Goal: Information Seeking & Learning: Learn about a topic

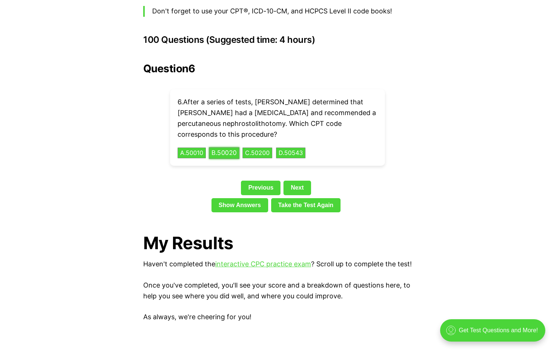
click at [223, 147] on button "B . 50020" at bounding box center [224, 153] width 31 height 12
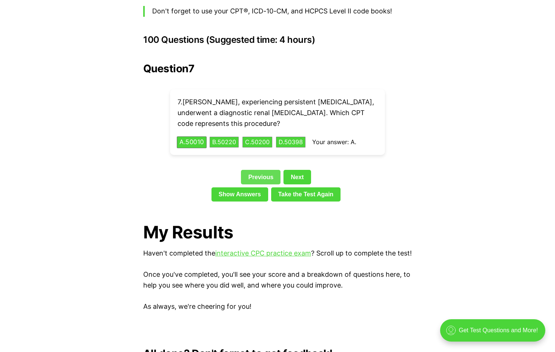
click at [259, 170] on link "Previous" at bounding box center [261, 177] width 40 height 14
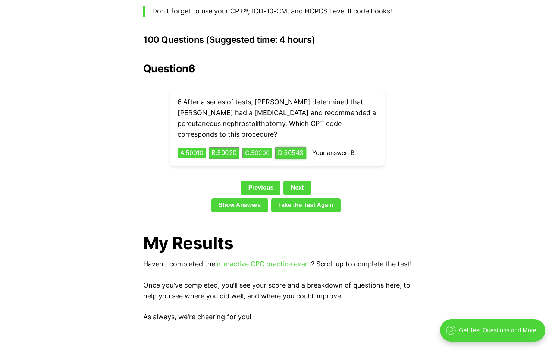
click at [287, 147] on button "D . 50543" at bounding box center [290, 153] width 31 height 12
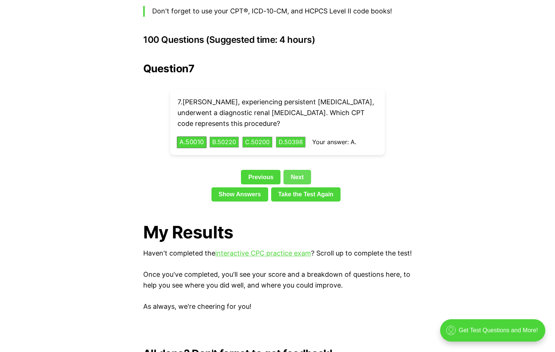
click at [299, 170] on link "Next" at bounding box center [296, 177] width 27 height 14
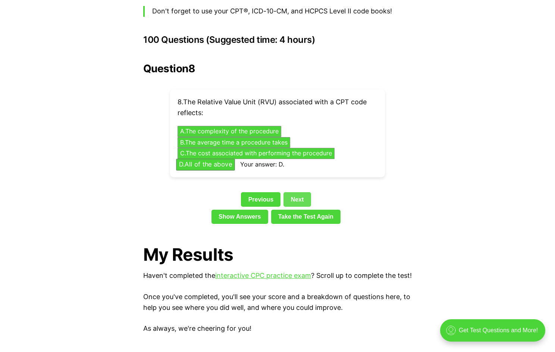
click at [294, 192] on link "Next" at bounding box center [296, 199] width 27 height 14
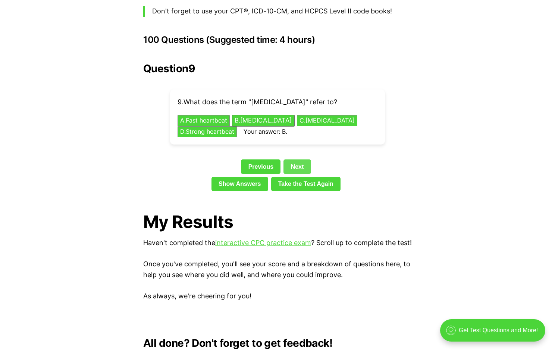
click at [293, 160] on link "Next" at bounding box center [296, 167] width 27 height 14
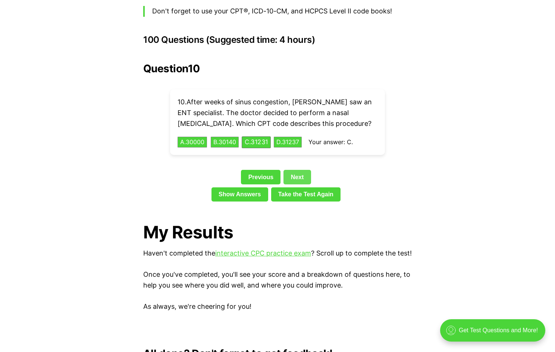
click at [294, 170] on link "Next" at bounding box center [296, 177] width 27 height 14
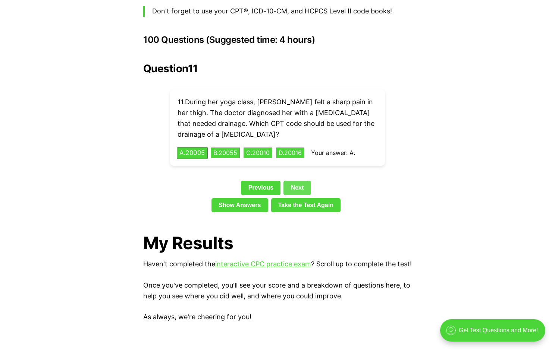
click at [295, 181] on link "Next" at bounding box center [296, 188] width 27 height 14
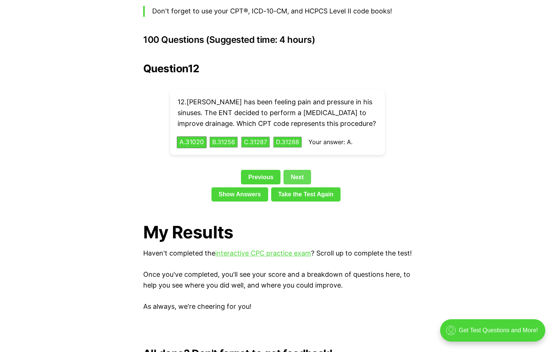
click at [299, 170] on link "Next" at bounding box center [296, 177] width 27 height 14
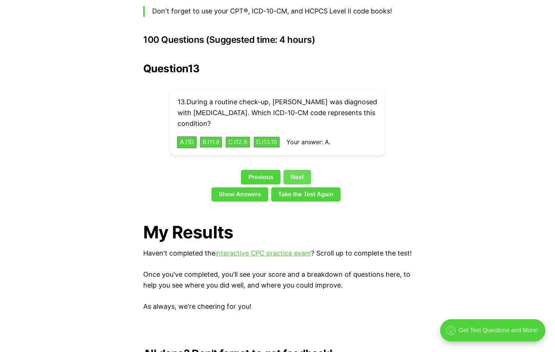
click at [299, 170] on link "Next" at bounding box center [296, 177] width 27 height 14
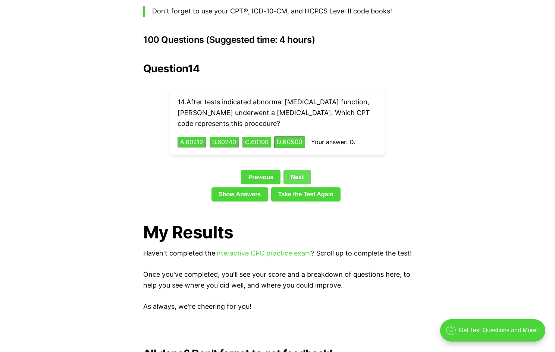
click at [299, 170] on link "Next" at bounding box center [296, 177] width 27 height 14
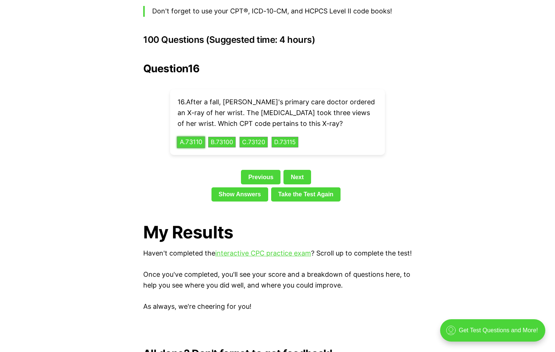
click at [191, 136] on button "A . 73110" at bounding box center [191, 142] width 28 height 12
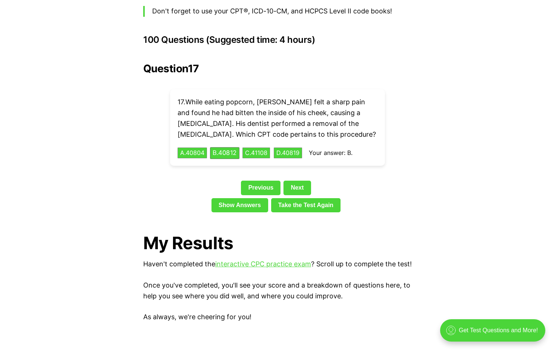
click at [303, 163] on div "Question 17 17 . While eating popcorn, [PERSON_NAME] felt a sharp pain and foun…" at bounding box center [277, 139] width 268 height 153
click at [297, 181] on link "Next" at bounding box center [296, 188] width 27 height 14
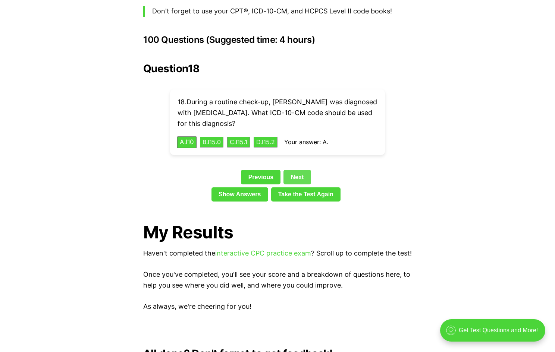
click at [297, 172] on link "Next" at bounding box center [296, 177] width 27 height 14
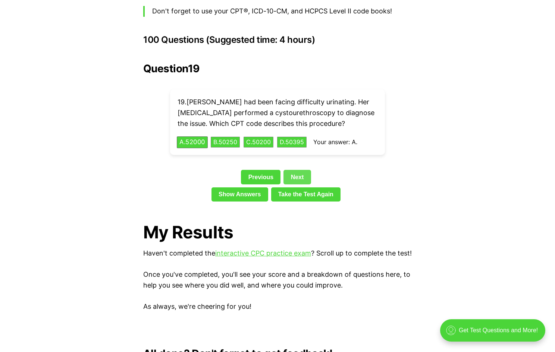
click at [295, 170] on link "Next" at bounding box center [296, 177] width 27 height 14
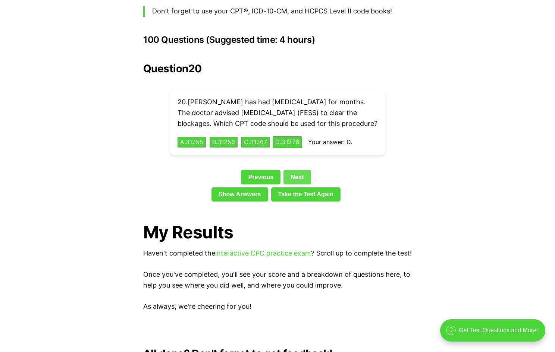
click at [295, 166] on div "Question 20 20 . [PERSON_NAME] has had [MEDICAL_DATA] for months. The doctor ad…" at bounding box center [277, 134] width 268 height 142
click at [298, 171] on link "Next" at bounding box center [296, 177] width 27 height 14
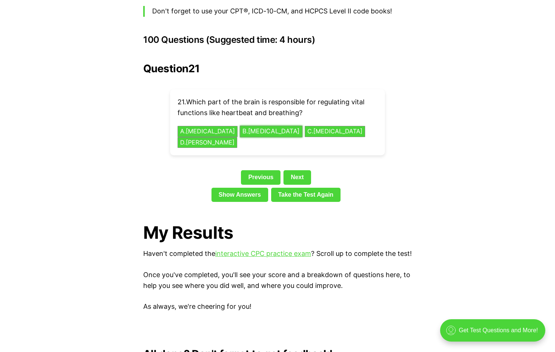
click at [261, 126] on button "B . [MEDICAL_DATA]" at bounding box center [271, 132] width 63 height 12
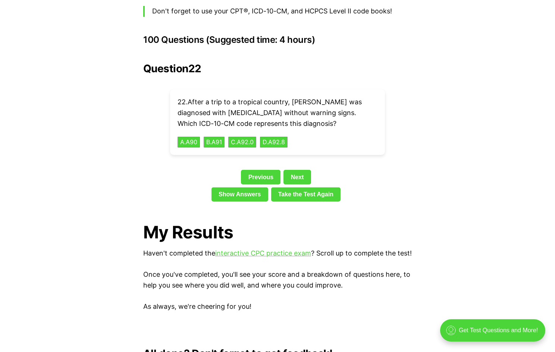
click at [148, 123] on div "Question 22 22 . After a trip to a tropical country, [PERSON_NAME] was diagnose…" at bounding box center [277, 134] width 268 height 142
click at [184, 136] on button "A . A90" at bounding box center [188, 142] width 23 height 12
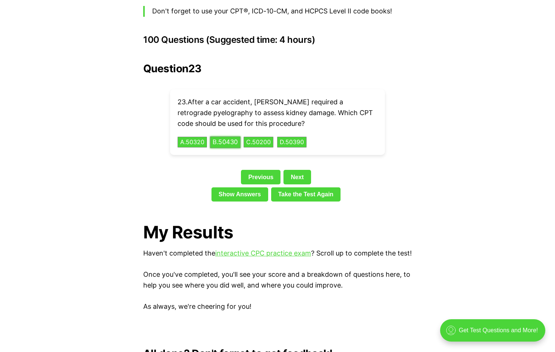
click at [233, 136] on button "B . 50430" at bounding box center [225, 142] width 31 height 12
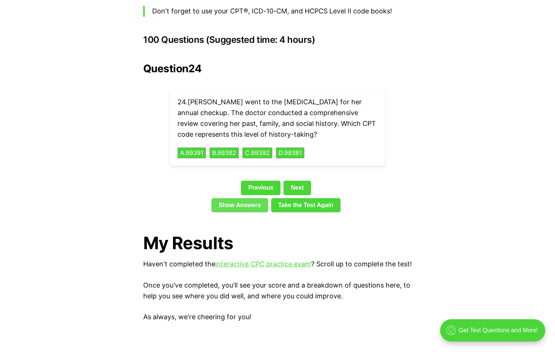
click at [237, 198] on link "Show Answers" at bounding box center [239, 205] width 57 height 14
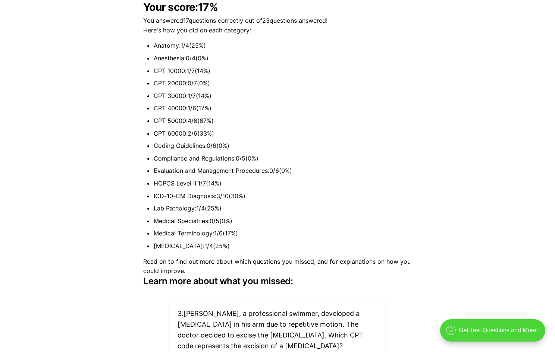
click at [412, 140] on div "💡 Heads up! Our practice exams have been updated for 2025. Check out our free, …" at bounding box center [277, 165] width 555 height 3700
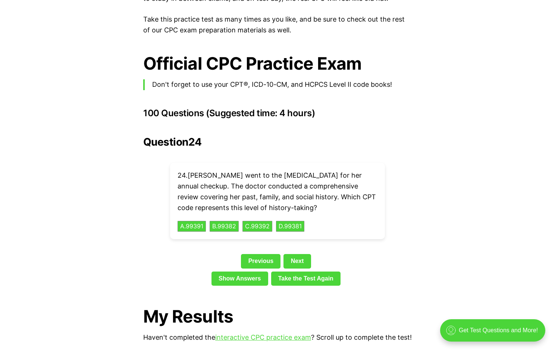
scroll to position [1598, 0]
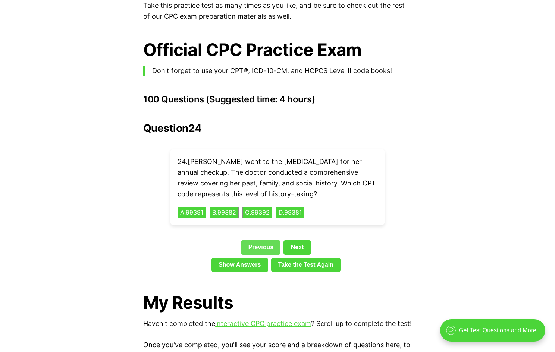
click at [264, 240] on link "Previous" at bounding box center [261, 247] width 40 height 14
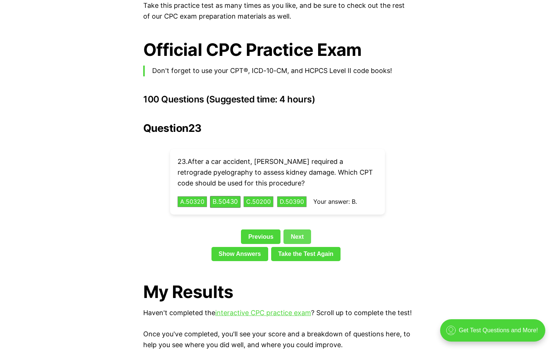
click at [296, 230] on link "Next" at bounding box center [296, 237] width 27 height 14
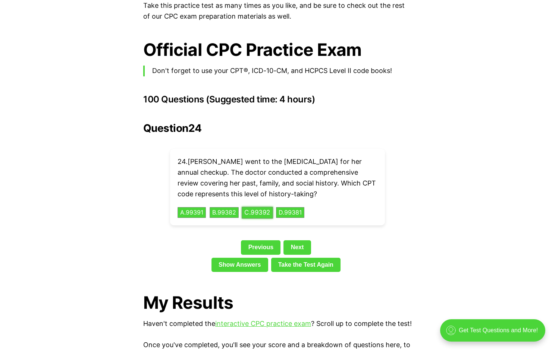
click at [266, 207] on button "C . 99392" at bounding box center [257, 213] width 31 height 12
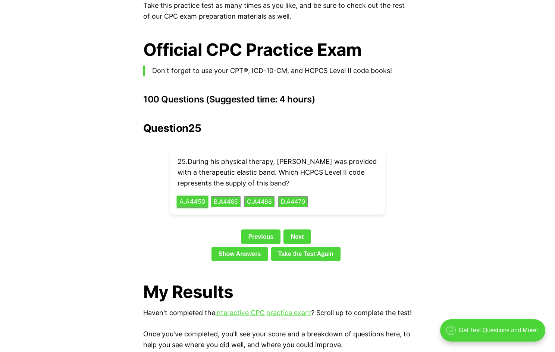
click at [198, 196] on button "A . A4450" at bounding box center [192, 202] width 31 height 12
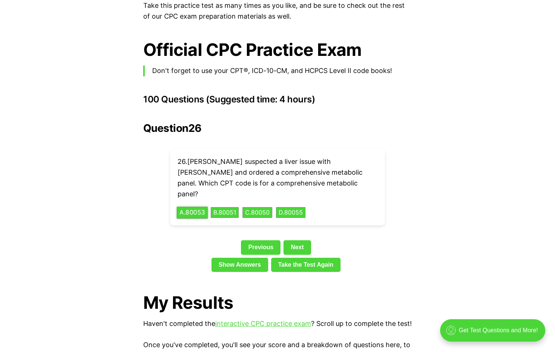
click at [201, 207] on button "A . 80053" at bounding box center [192, 213] width 31 height 12
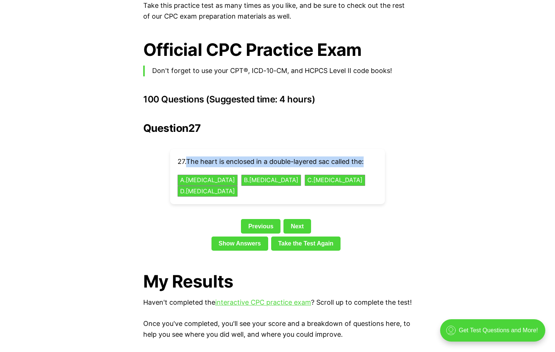
drag, startPoint x: 189, startPoint y: 150, endPoint x: 368, endPoint y: 146, distance: 178.6
click at [368, 157] on p "27 . The heart is enclosed in a double-layered sac called the:" at bounding box center [277, 162] width 200 height 11
copy p "The heart is enclosed in a double-layered sac called the:"
click at [212, 175] on button "A . [MEDICAL_DATA]" at bounding box center [207, 181] width 63 height 12
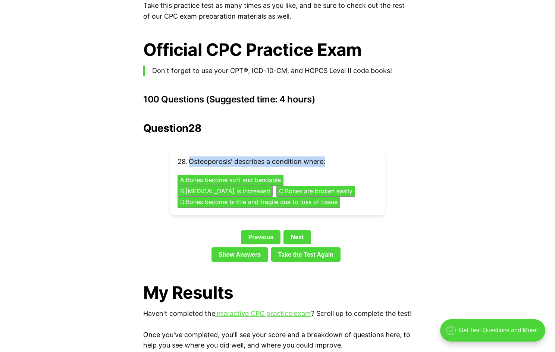
drag, startPoint x: 190, startPoint y: 150, endPoint x: 327, endPoint y: 146, distance: 136.9
click at [327, 157] on p "28 . 'Osteoporosis' describes a condition where:" at bounding box center [277, 162] width 200 height 11
drag, startPoint x: 191, startPoint y: 150, endPoint x: 343, endPoint y: 150, distance: 152.4
click at [343, 157] on p "28 . 'Osteoporosis' describes a condition where:" at bounding box center [277, 162] width 200 height 11
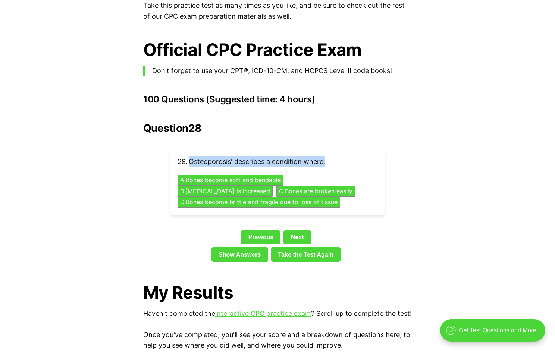
copy p "Osteoporosis' describes a condition where:"
click at [337, 190] on div "28 . 'Osteoporosis' describes a condition where: A . Bones become soft and bend…" at bounding box center [277, 182] width 215 height 66
click at [309, 197] on button "D . Bones become brittle and fragile due to loss of tissue" at bounding box center [258, 203] width 171 height 12
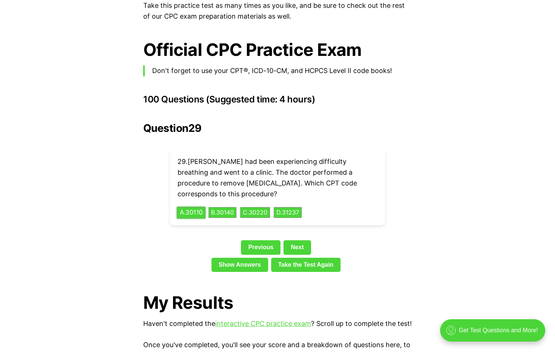
click at [186, 207] on button "A . 30110" at bounding box center [191, 213] width 29 height 12
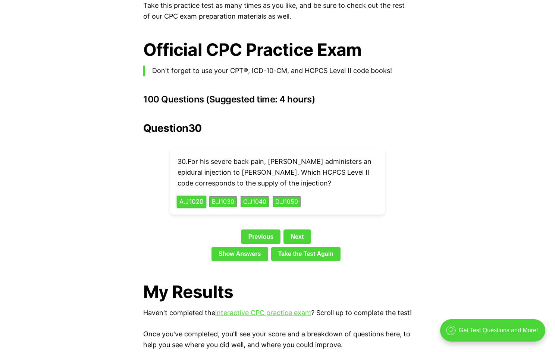
click at [191, 196] on button "A . J1020" at bounding box center [191, 202] width 29 height 12
click at [384, 171] on div "31 . Experiencing persistent headaches, [PERSON_NAME] was sent for an [MEDICAL_…" at bounding box center [277, 182] width 215 height 66
